Goal: Check status: Check status

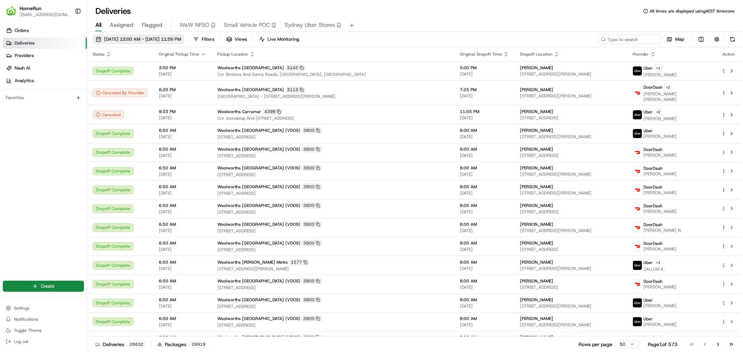
click at [176, 41] on span "[DATE] 12:00 AM - [DATE] 11:59 PM" at bounding box center [142, 39] width 77 height 6
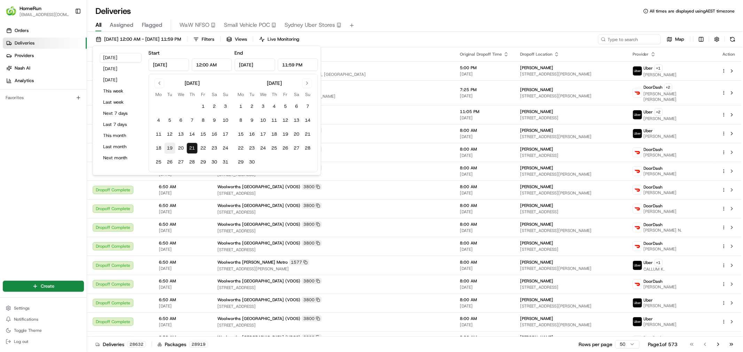
click at [169, 146] on button "19" at bounding box center [169, 148] width 11 height 11
type input "[DATE]"
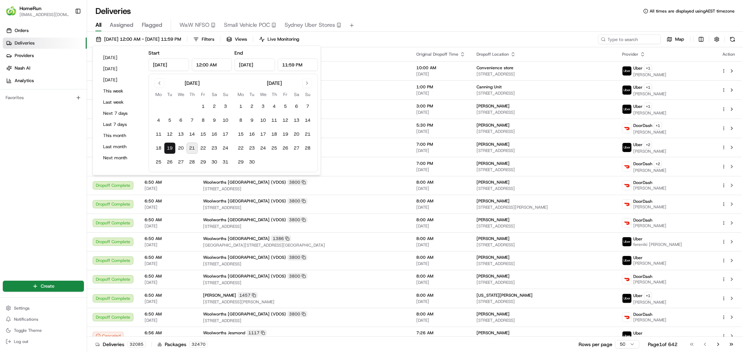
click at [395, 23] on div "All Assigned Flagged WaW NFSO Small Vehicle POC [GEOGRAPHIC_DATA] Uber Stores" at bounding box center [415, 25] width 656 height 12
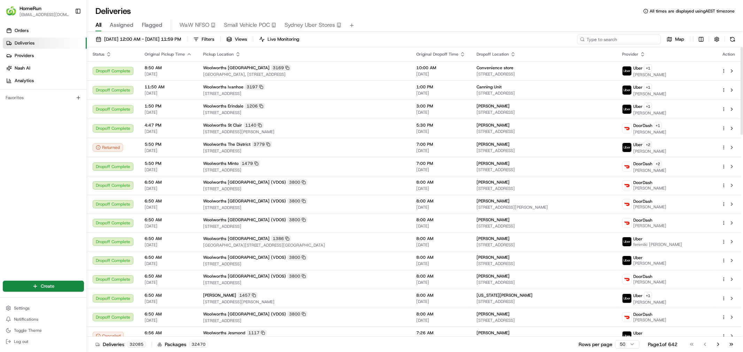
click at [637, 38] on input at bounding box center [619, 39] width 84 height 10
paste input "265091539"
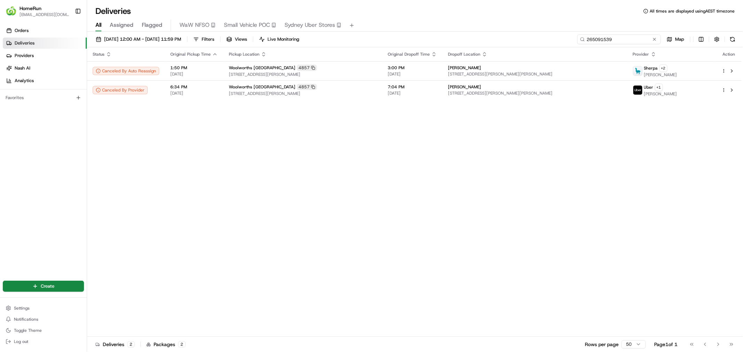
type input "265091539"
